Goal: Information Seeking & Learning: Learn about a topic

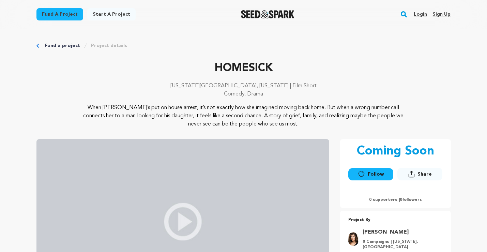
scroll to position [43, 0]
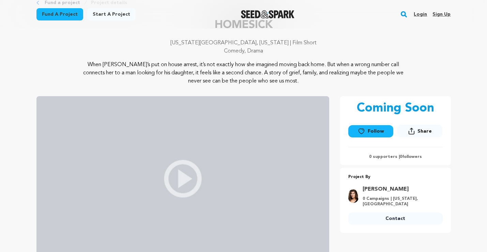
click at [186, 188] on img at bounding box center [182, 178] width 293 height 165
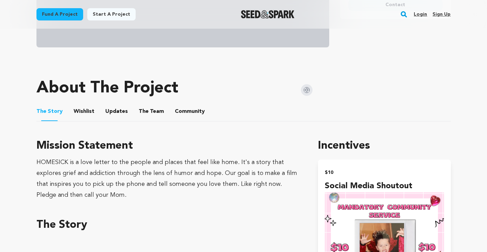
scroll to position [255, 0]
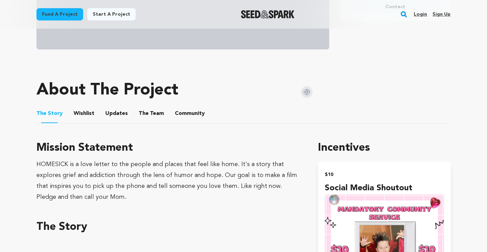
click at [147, 116] on button "The Team" at bounding box center [151, 115] width 16 height 16
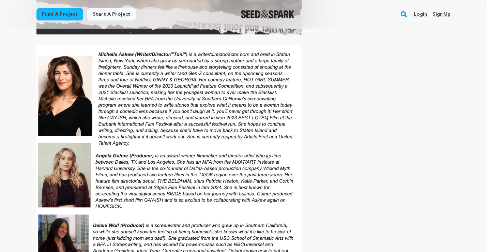
scroll to position [662, 0]
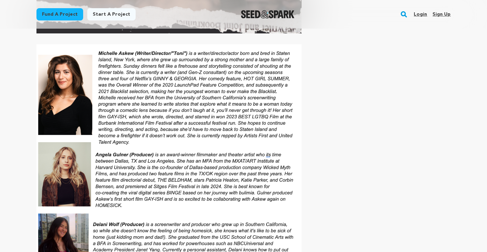
drag, startPoint x: 271, startPoint y: 155, endPoint x: 79, endPoint y: 0, distance: 246.8
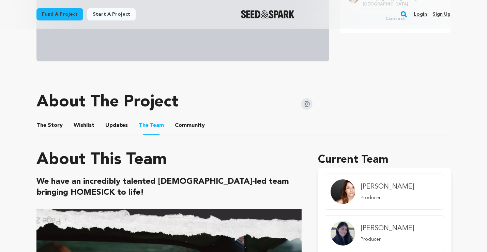
scroll to position [243, 0]
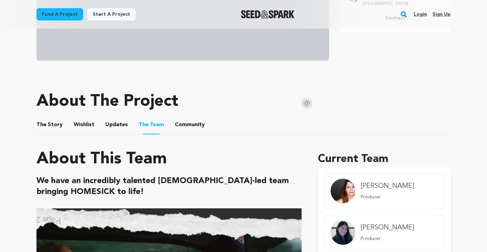
click at [188, 126] on button "Community" at bounding box center [190, 126] width 16 height 16
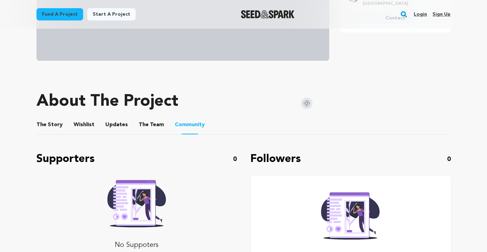
click at [85, 124] on button "Wishlist" at bounding box center [84, 126] width 16 height 16
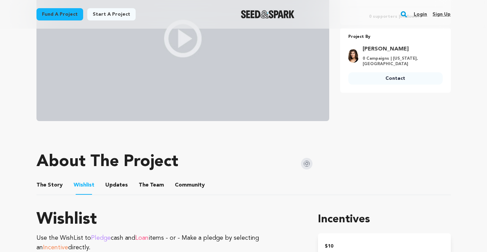
scroll to position [273, 0]
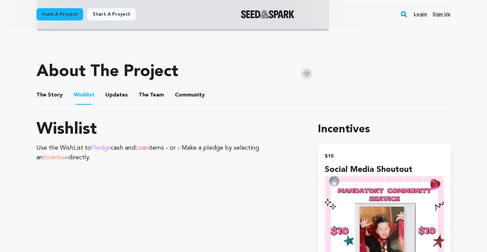
click at [53, 95] on button "The Story" at bounding box center [49, 96] width 16 height 16
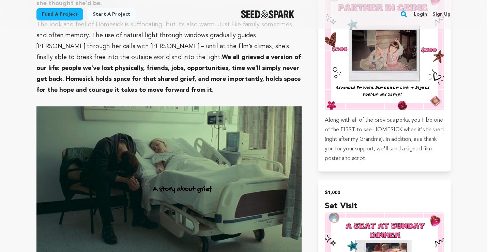
scroll to position [1488, 0]
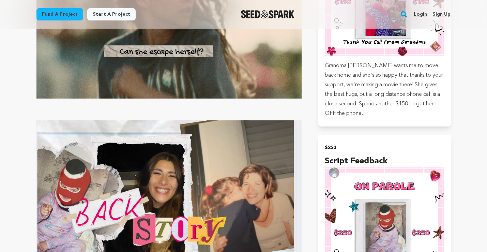
click at [266, 17] on img "Seed&Spark Homepage" at bounding box center [268, 14] width 54 height 8
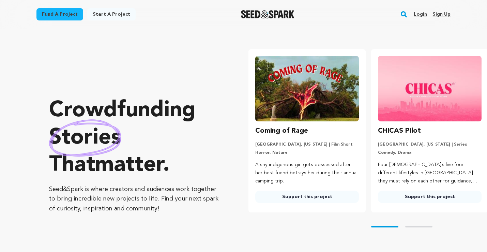
click at [304, 106] on img at bounding box center [307, 88] width 104 height 65
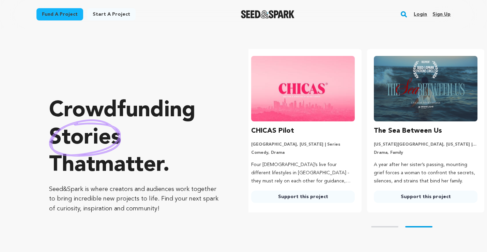
scroll to position [0, 128]
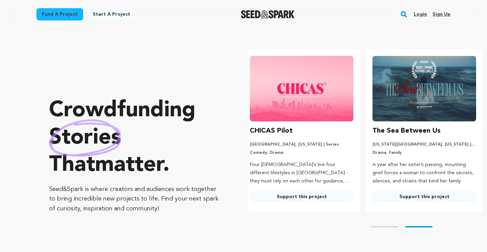
click at [296, 108] on img at bounding box center [302, 88] width 104 height 65
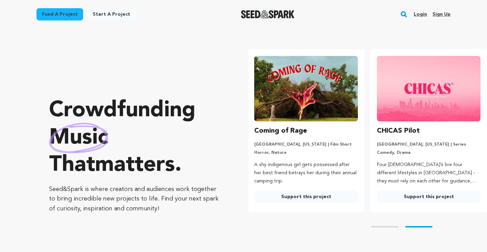
scroll to position [0, 0]
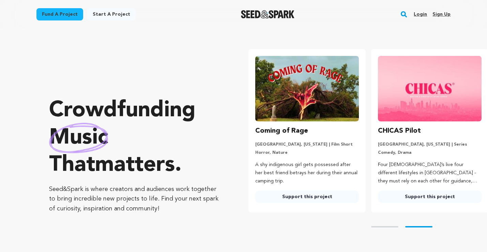
click at [300, 200] on link "Support this project" at bounding box center [307, 197] width 104 height 12
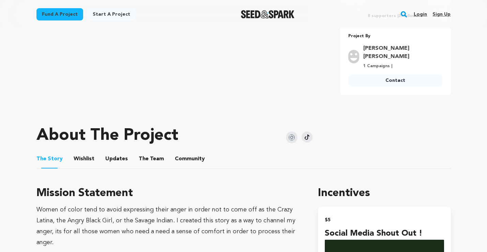
scroll to position [326, 0]
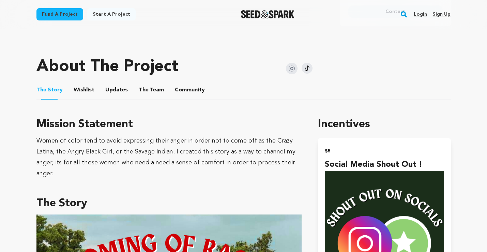
click at [85, 83] on button "Wishlist" at bounding box center [84, 91] width 16 height 16
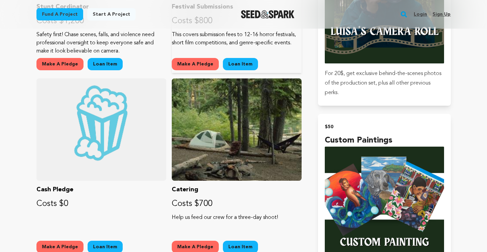
scroll to position [1091, 0]
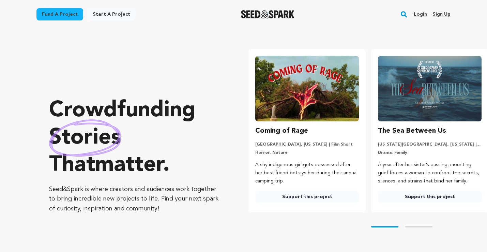
click at [399, 97] on img at bounding box center [430, 88] width 104 height 65
click at [410, 199] on link "Support this project" at bounding box center [430, 197] width 104 height 12
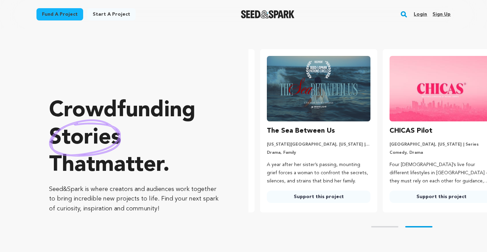
scroll to position [0, 127]
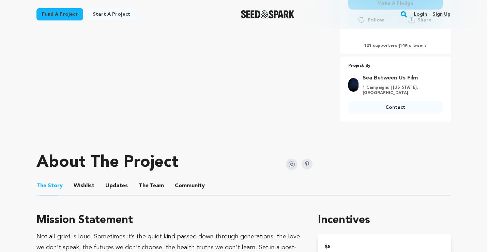
scroll to position [273, 0]
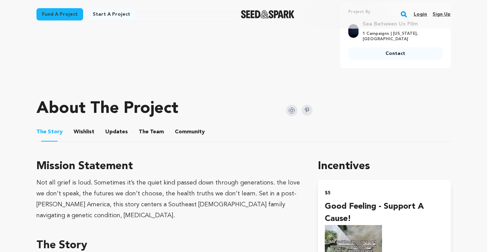
click at [93, 129] on ul "The Story The Story Wishlist Wishlist Updates Updates The Team The Team Communi…" at bounding box center [243, 131] width 415 height 19
click at [83, 133] on button "Wishlist" at bounding box center [84, 133] width 16 height 16
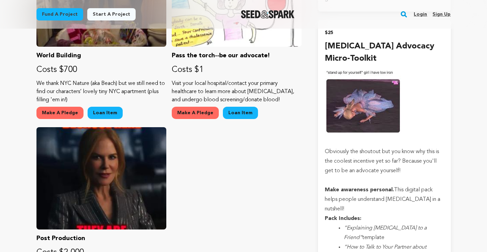
scroll to position [901, 0]
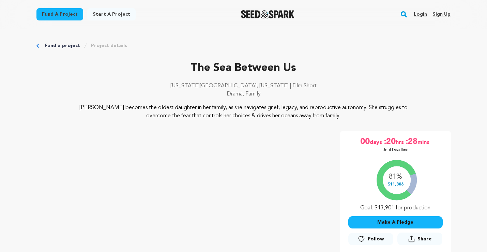
click at [254, 15] on img "Seed&Spark Homepage" at bounding box center [268, 14] width 54 height 8
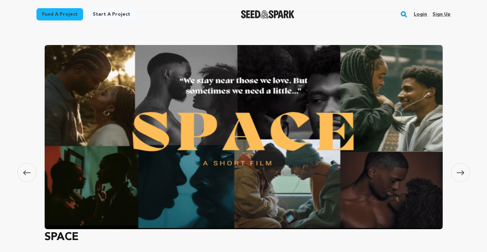
scroll to position [521, 0]
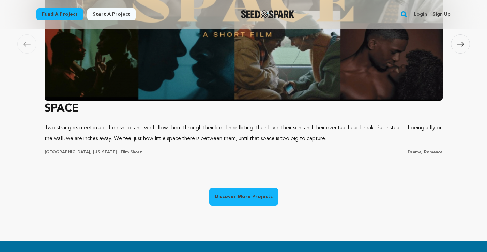
click at [235, 192] on link "Discover More Projects" at bounding box center [243, 197] width 69 height 18
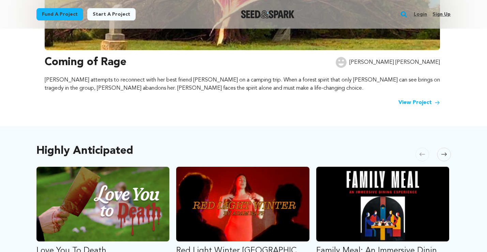
scroll to position [377, 0]
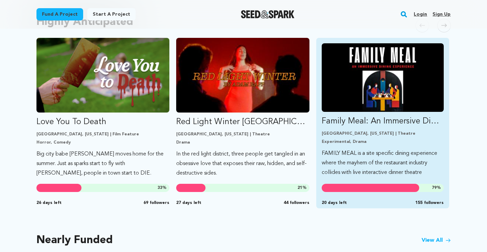
click at [353, 108] on img "Fund Family Meal: An Immersive Dining Experience" at bounding box center [383, 77] width 122 height 69
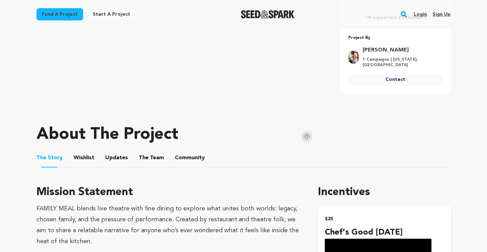
scroll to position [248, 0]
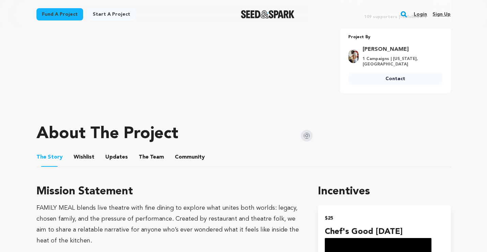
click at [82, 158] on button "Wishlist" at bounding box center [84, 158] width 16 height 16
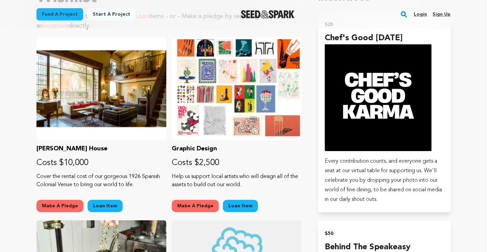
scroll to position [453, 0]
